Goal: Find specific page/section: Find specific page/section

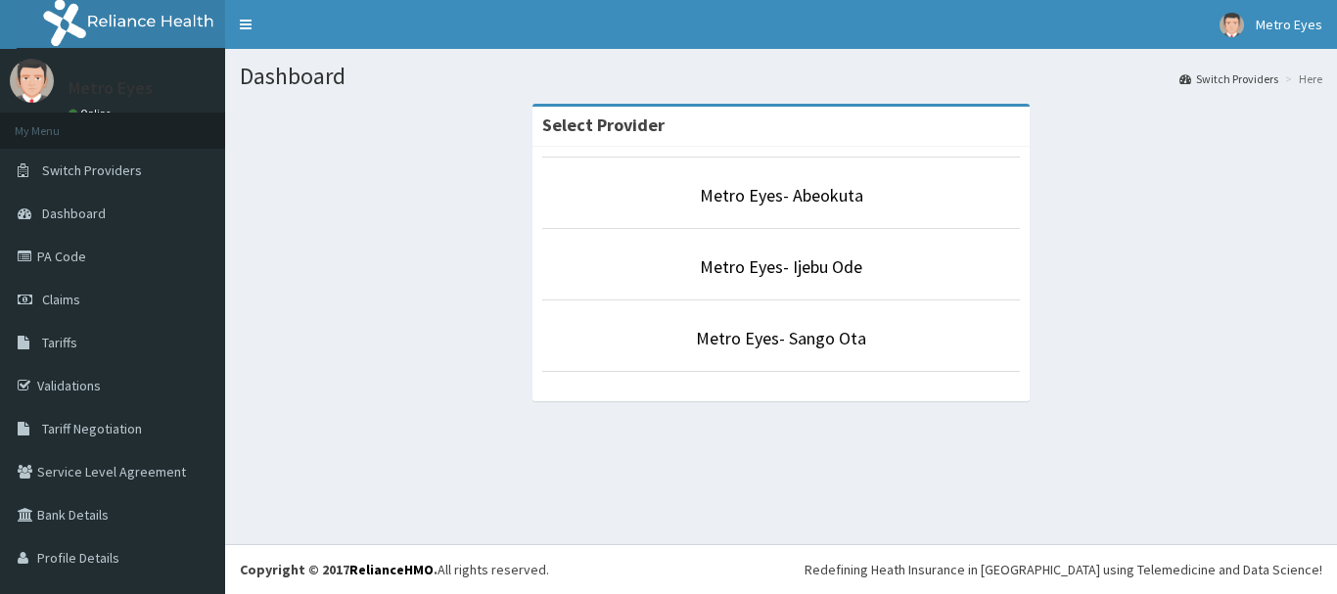
click at [669, 264] on p "Metro Eyes- Ijebu Ode" at bounding box center [781, 267] width 478 height 25
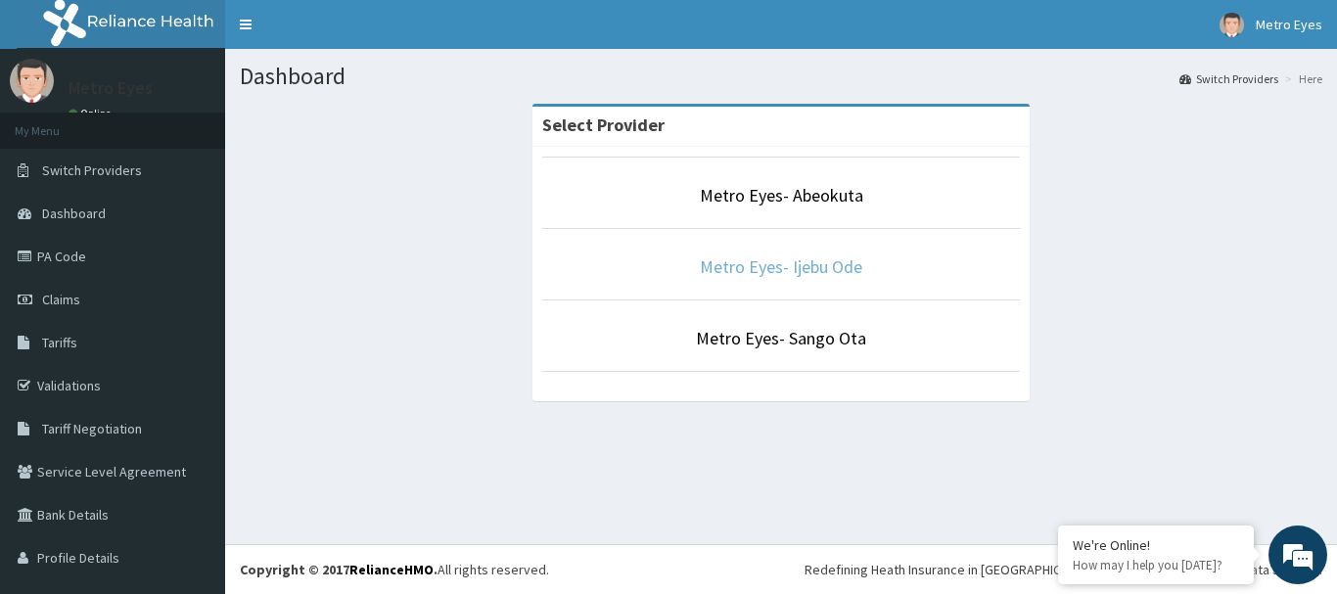
click at [754, 269] on link "Metro Eyes- Ijebu Ode" at bounding box center [781, 267] width 163 height 23
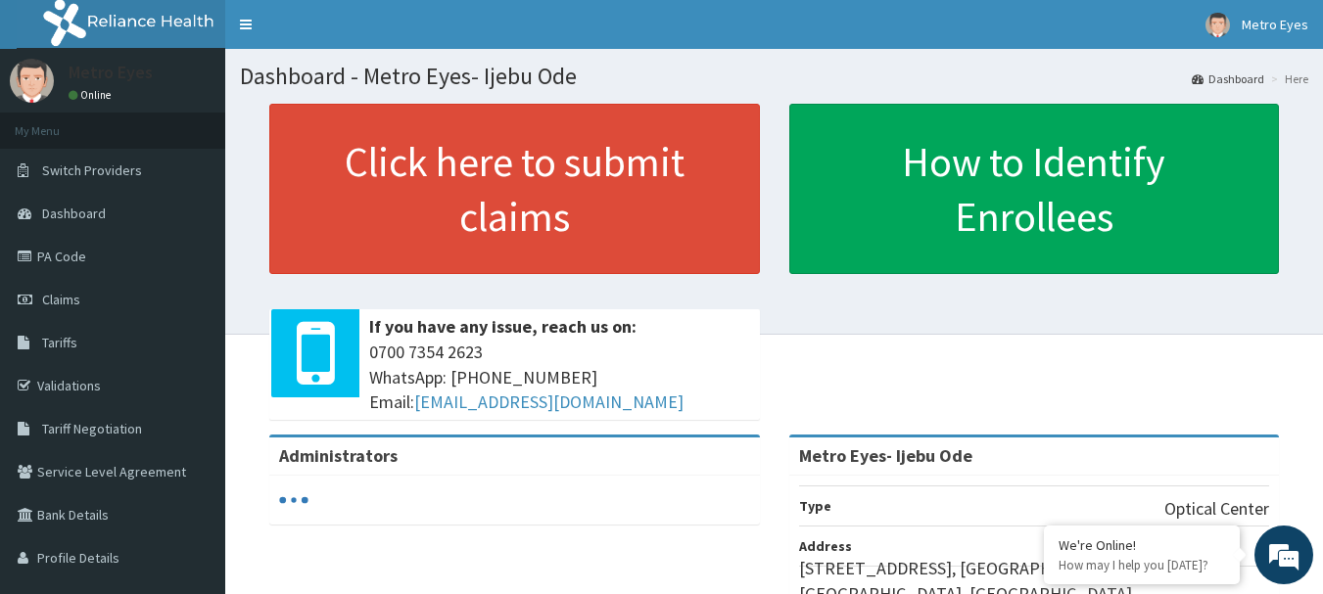
drag, startPoint x: 1336, startPoint y: 220, endPoint x: 1329, endPoint y: 145, distance: 75.7
click at [1322, 145] on html "RelianceHMO Provider Portal | Dashboard R EL Toggle navigation Metro Eyes Metro…" at bounding box center [661, 479] width 1323 height 958
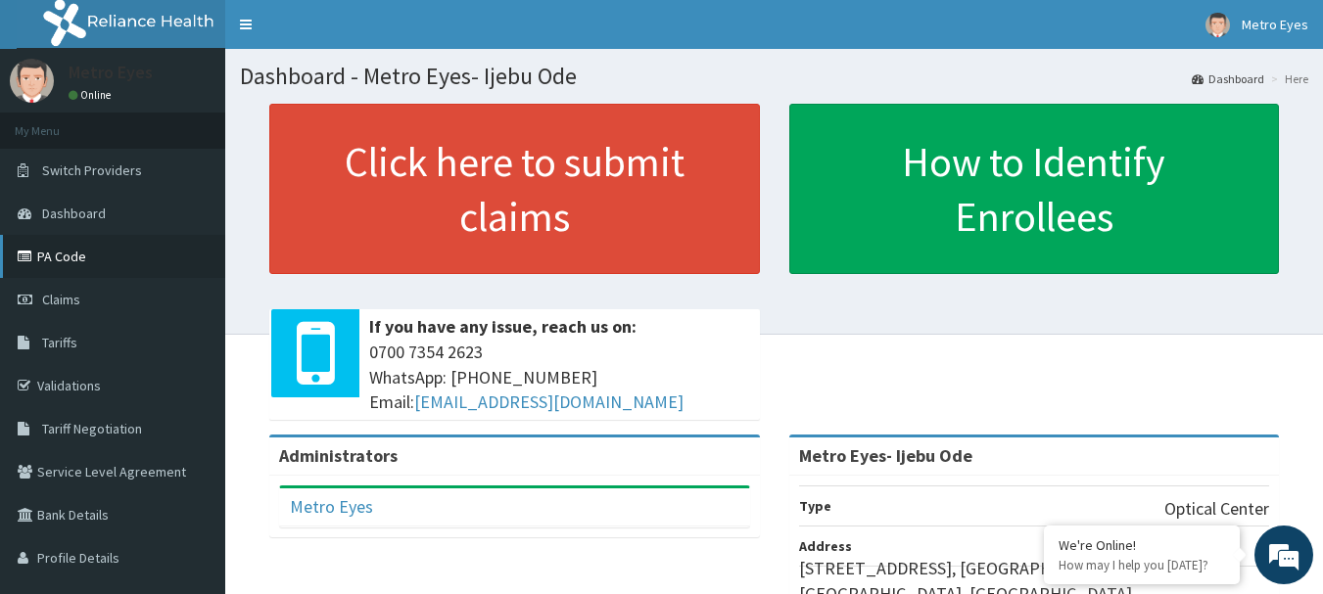
click at [135, 249] on link "PA Code" at bounding box center [112, 256] width 225 height 43
